Goal: Transaction & Acquisition: Subscribe to service/newsletter

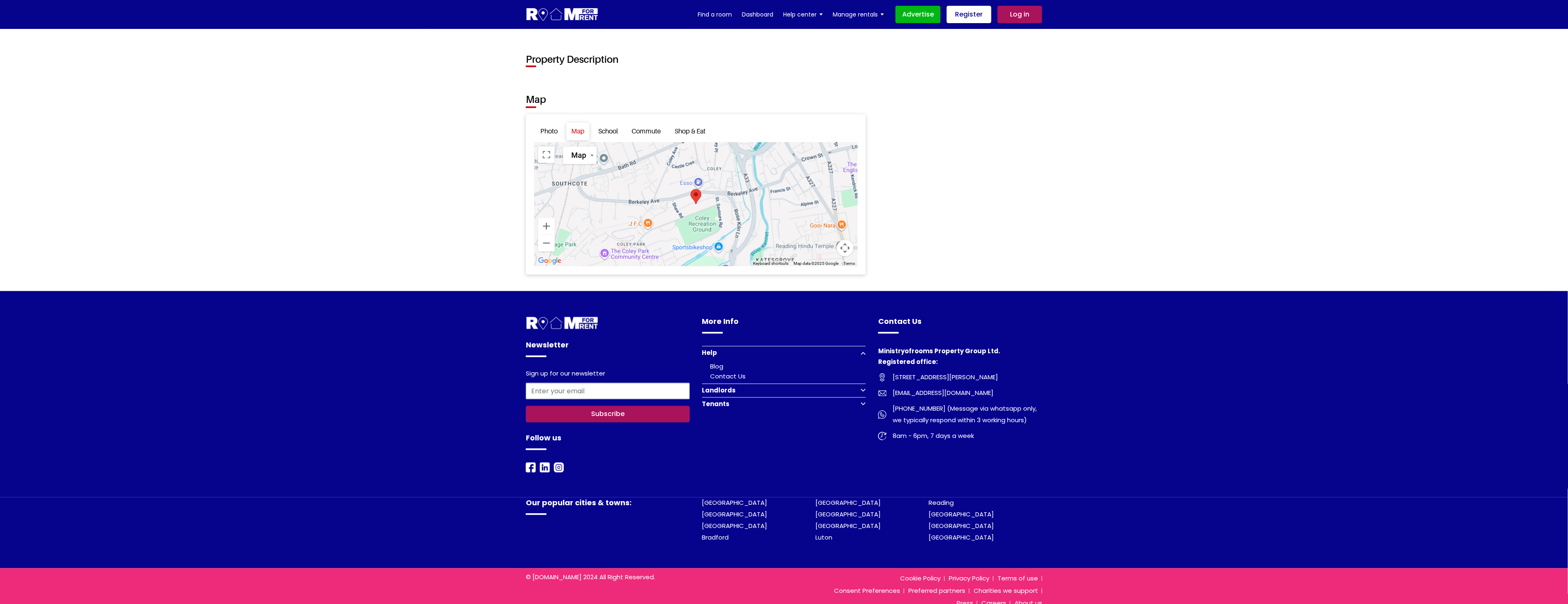
scroll to position [1102, 0]
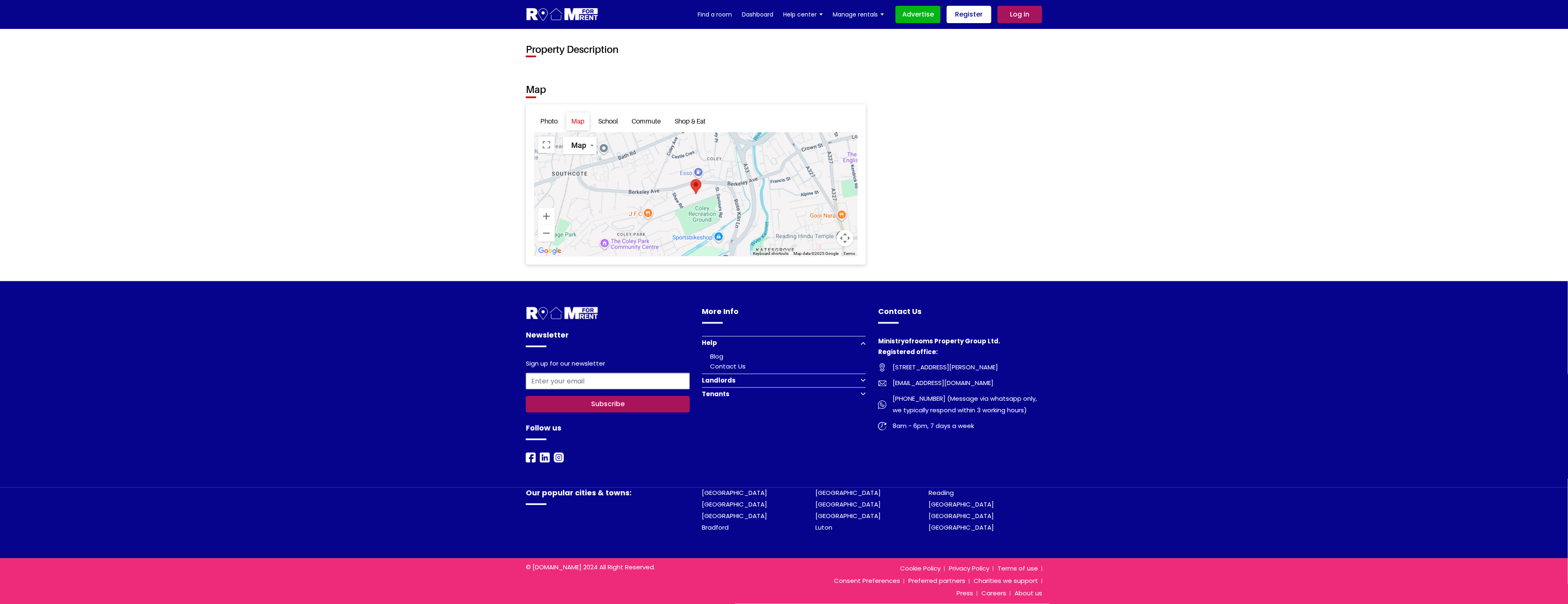
click at [576, 266] on button "Tenants" at bounding box center [784, 394] width 164 height 14
click at [576, 266] on link "Register to find a room" at bounding box center [747, 393] width 74 height 9
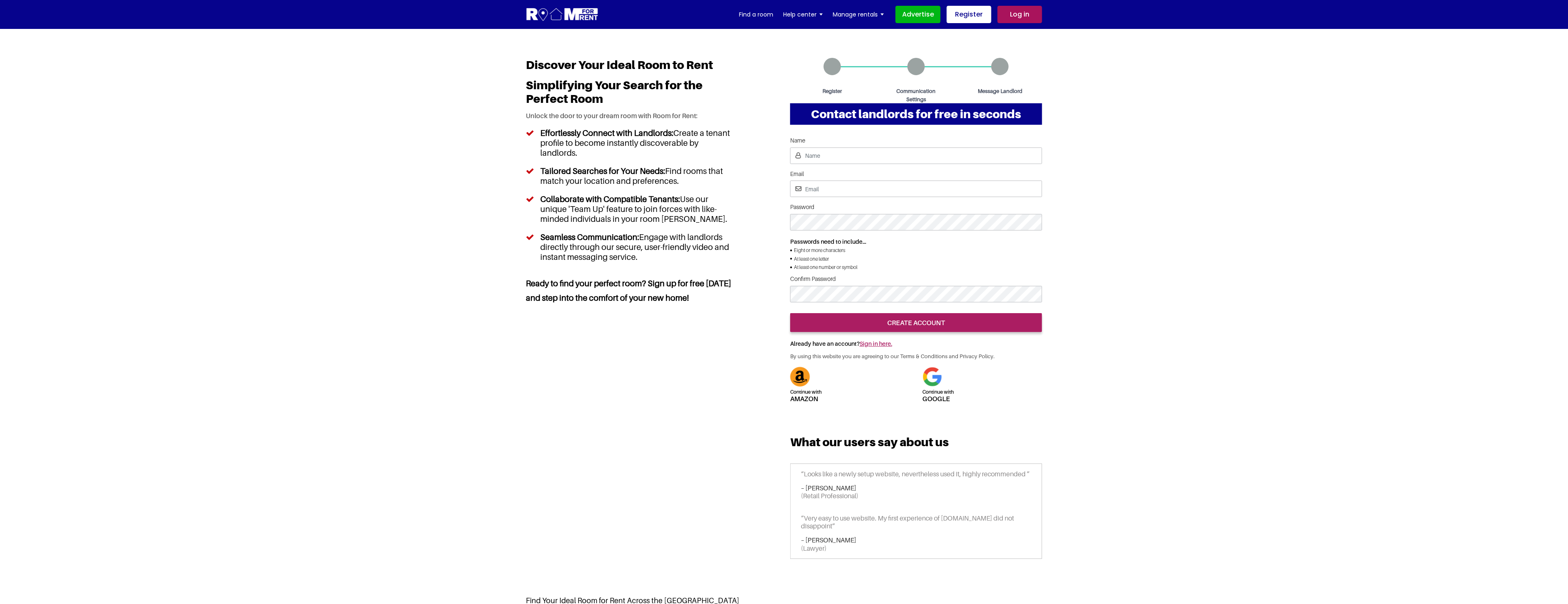
drag, startPoint x: 1391, startPoint y: 304, endPoint x: 1392, endPoint y: 299, distance: 5.1
click at [1391, 305] on section "Account sign up Continue with Amazon Continue with google Name Email Password" at bounding box center [784, 312] width 1568 height 567
